Goal: Transaction & Acquisition: Purchase product/service

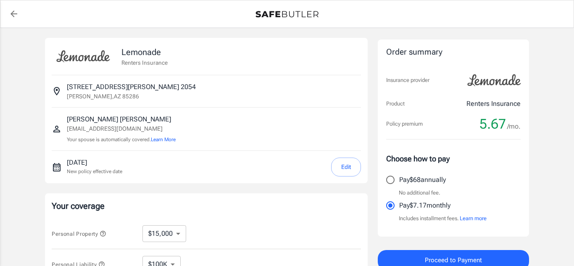
select select "15000"
select select "500"
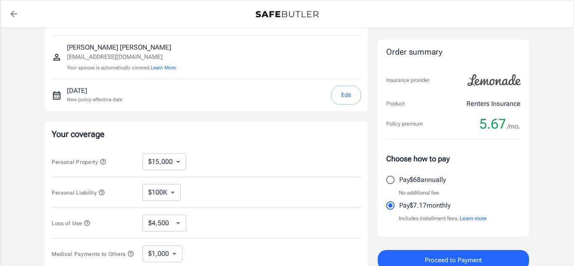
scroll to position [79, 0]
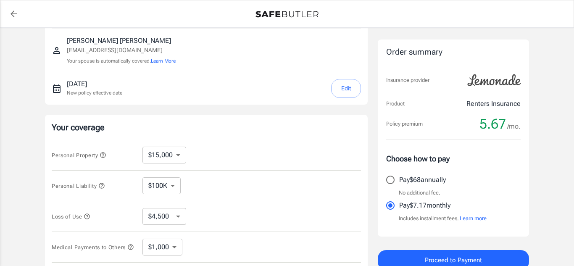
drag, startPoint x: 574, startPoint y: 55, endPoint x: 574, endPoint y: 94, distance: 39.1
click at [574, 94] on html "Policy premium 5.67 /mo Lemonade Renters Insurance [STREET_ADDRESS][PERSON_NAME…" at bounding box center [287, 188] width 574 height 534
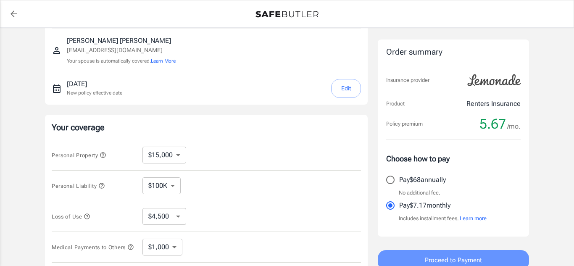
click at [447, 255] on span "Proceed to Payment" at bounding box center [453, 260] width 57 height 11
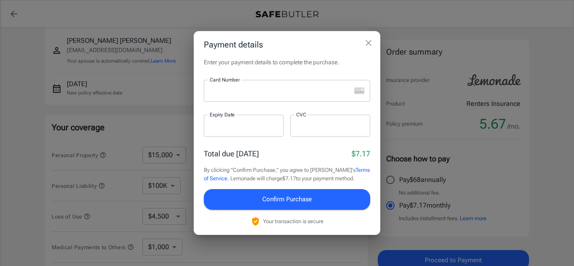
click at [368, 39] on icon "close" at bounding box center [369, 43] width 10 height 10
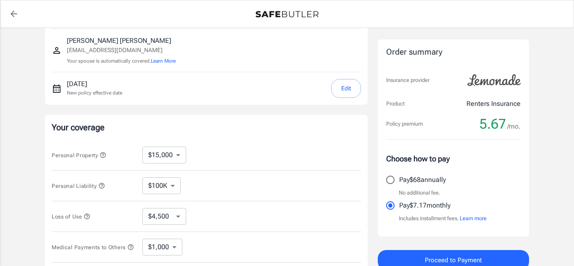
scroll to position [83, 0]
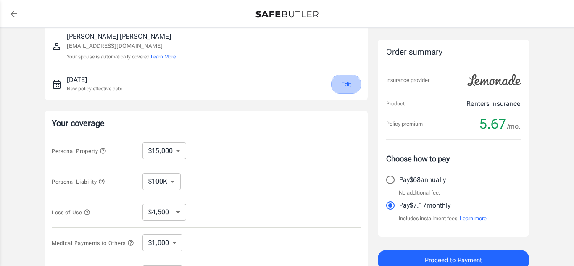
click at [341, 79] on button "Edit" at bounding box center [346, 84] width 30 height 19
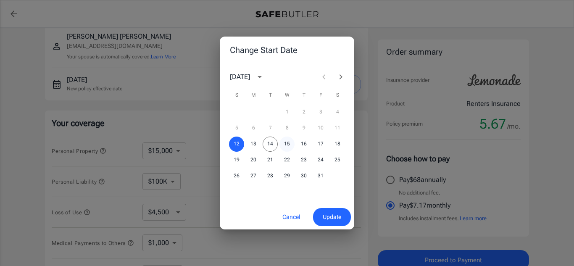
click at [288, 143] on button "15" at bounding box center [287, 144] width 15 height 15
click at [327, 214] on span "Update" at bounding box center [332, 217] width 19 height 11
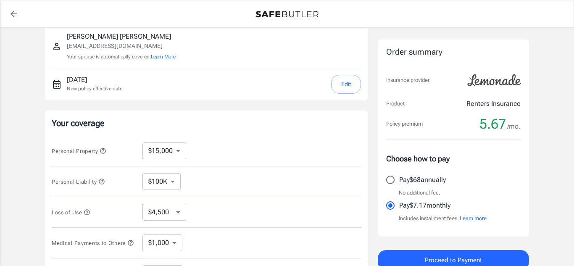
click at [431, 253] on button "Proceed to Payment" at bounding box center [453, 260] width 151 height 20
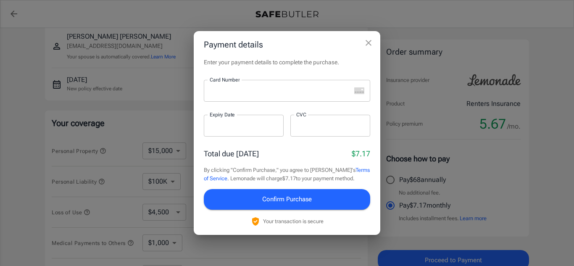
click at [258, 99] on div at bounding box center [277, 91] width 147 height 22
click at [368, 40] on icon "close" at bounding box center [369, 43] width 10 height 10
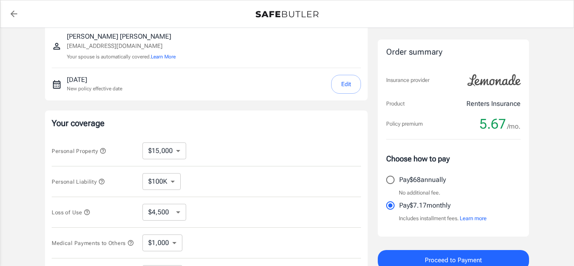
scroll to position [87, 0]
